Goal: Task Accomplishment & Management: Manage account settings

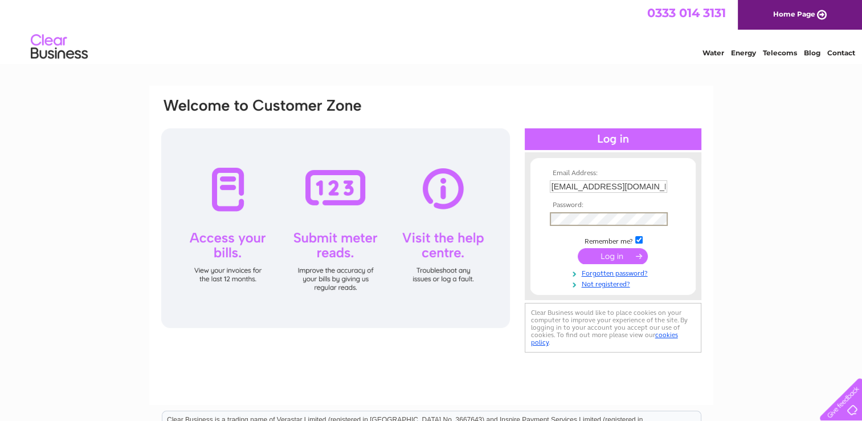
drag, startPoint x: 0, startPoint y: 0, endPoint x: 616, endPoint y: 184, distance: 642.4
click at [616, 184] on input "faginsbrasserie@hotmail.com" at bounding box center [608, 186] width 117 height 13
click at [617, 257] on input "submit" at bounding box center [613, 256] width 70 height 16
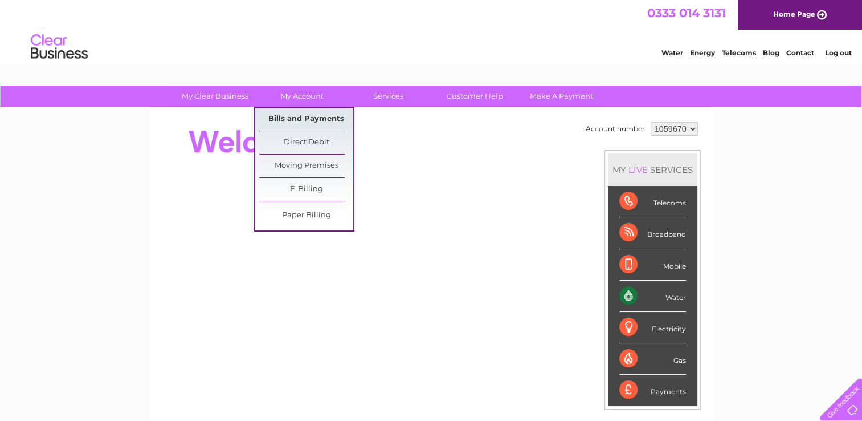
click at [316, 113] on link "Bills and Payments" at bounding box center [306, 119] width 94 height 23
click at [309, 121] on link "Bills and Payments" at bounding box center [306, 119] width 94 height 23
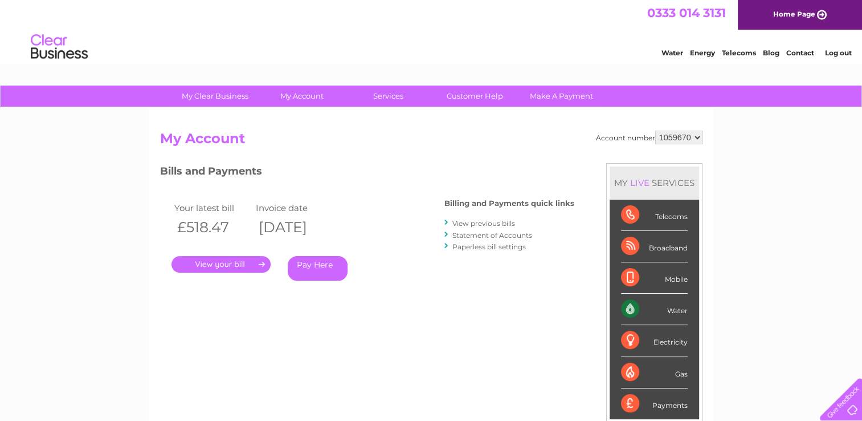
click at [223, 266] on link "." at bounding box center [221, 264] width 99 height 17
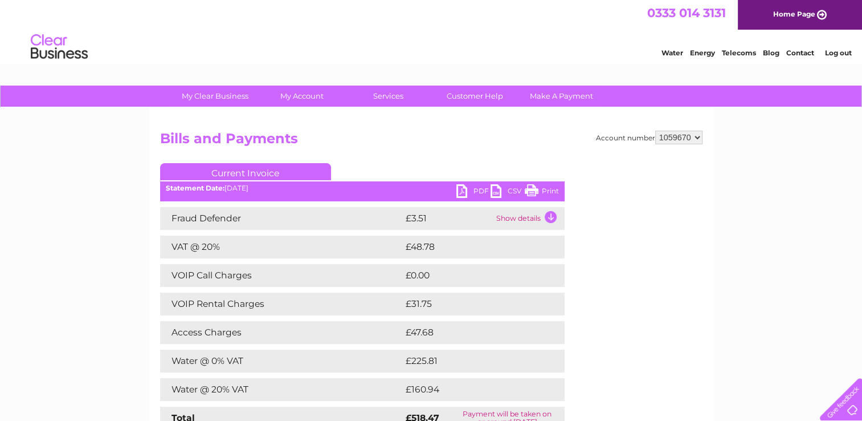
click at [479, 188] on link "PDF" at bounding box center [474, 192] width 34 height 17
click at [475, 190] on link "PDF" at bounding box center [474, 192] width 34 height 17
